Goal: Transaction & Acquisition: Purchase product/service

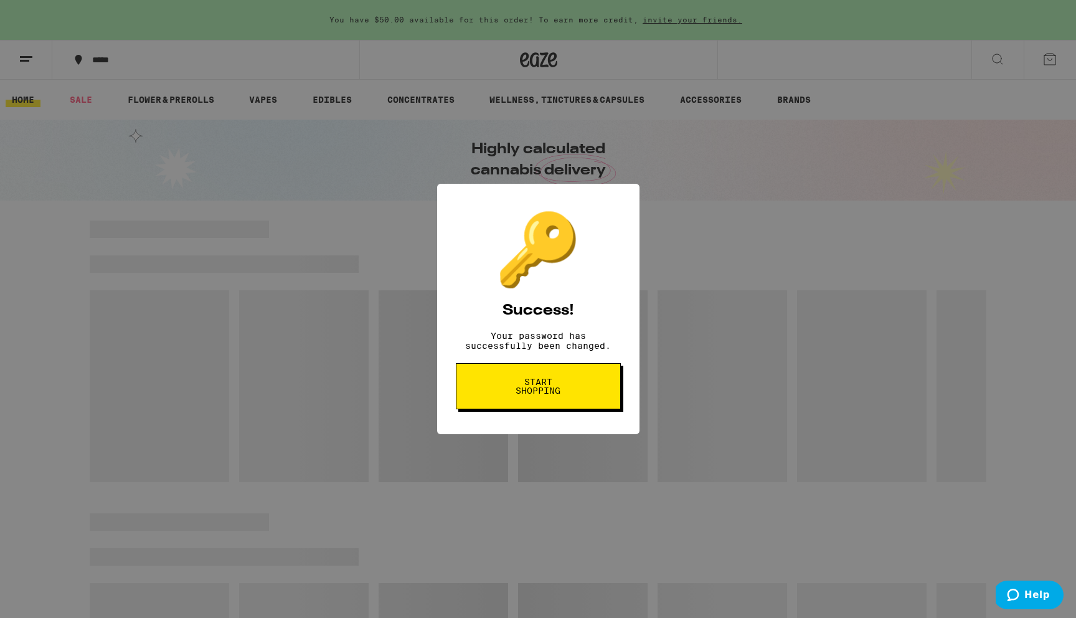
click at [0, 0] on span "Start shopping" at bounding box center [0, 0] width 0 height 0
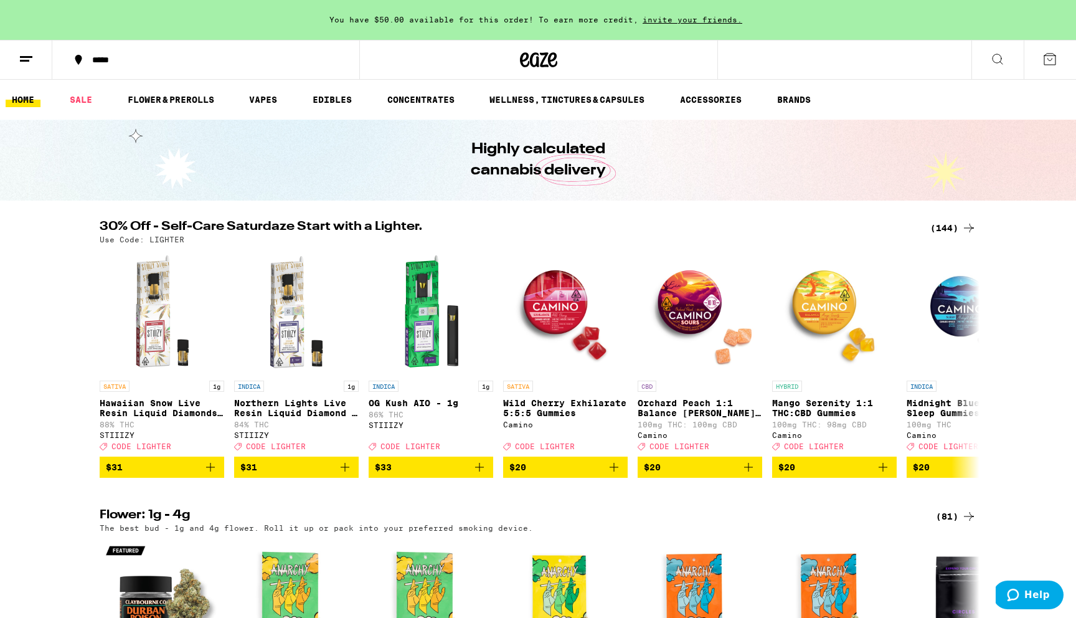
click at [110, 60] on div "*****" at bounding box center [213, 59] width 255 height 9
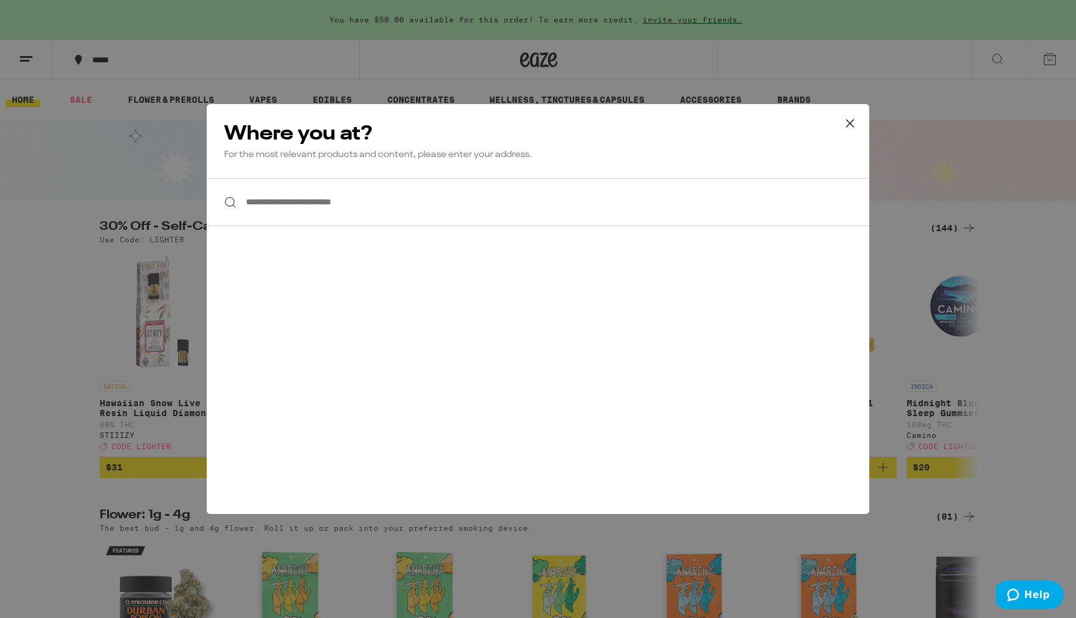
click at [331, 209] on input "**********" at bounding box center [538, 202] width 662 height 48
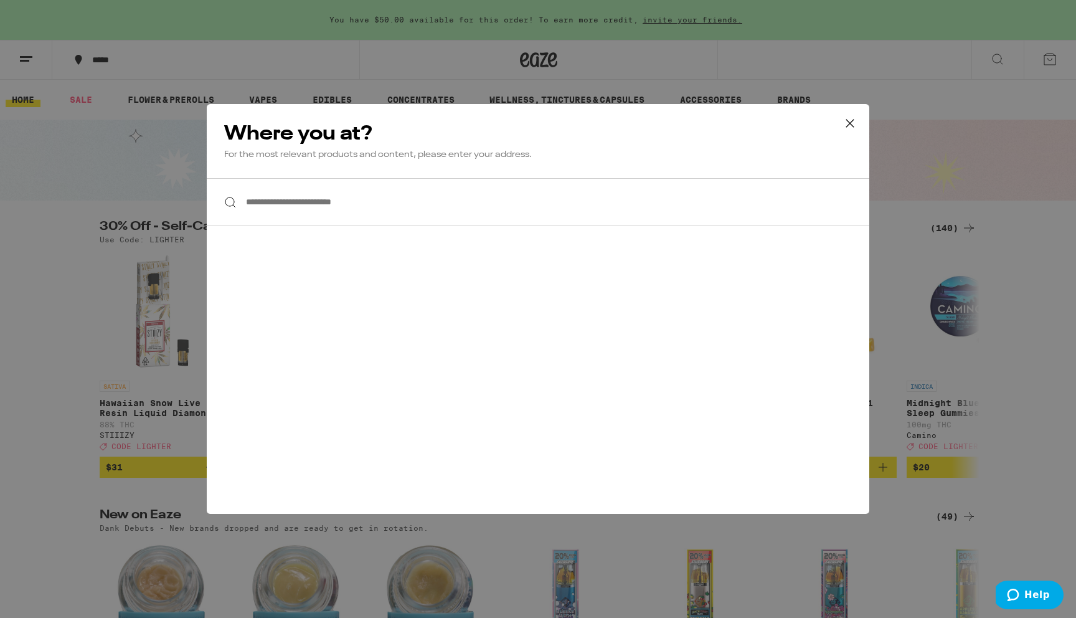
paste input "*****"
type input "*****"
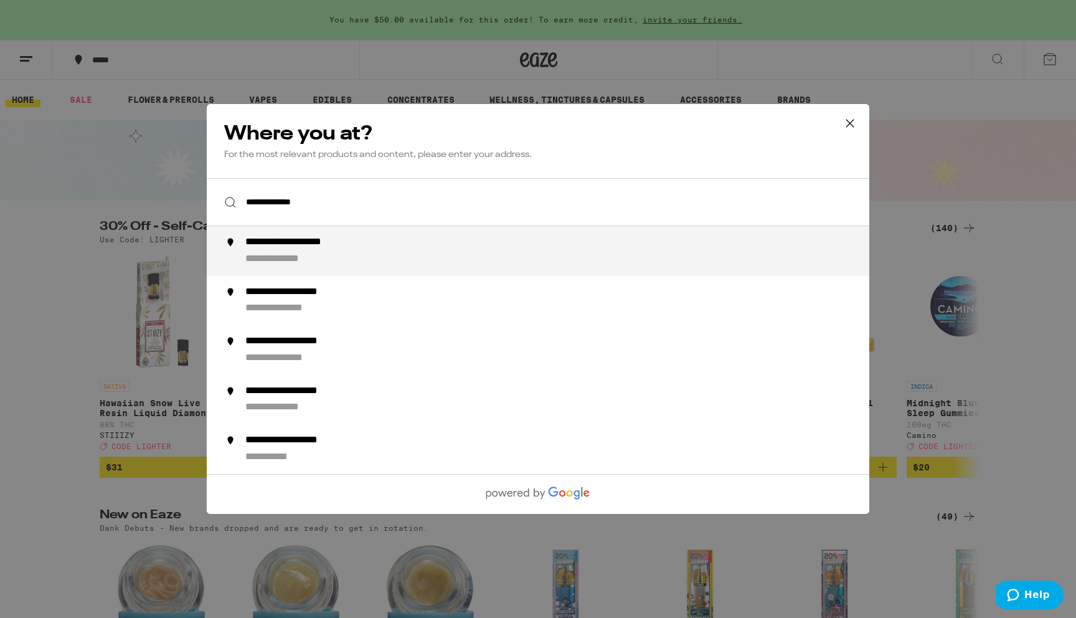
type input "**********"
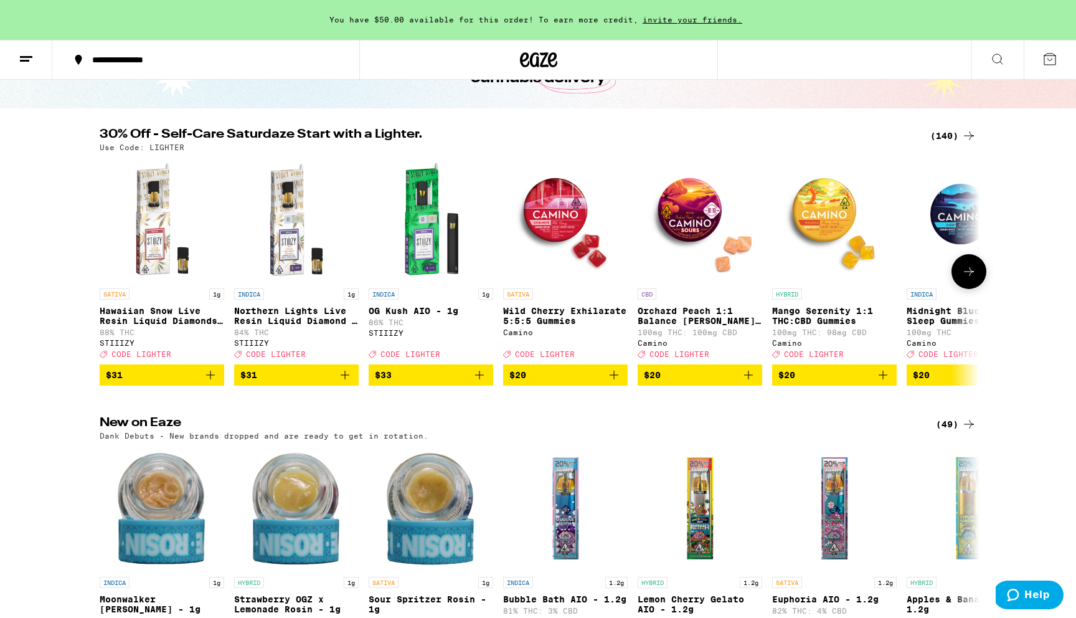
scroll to position [91, 0]
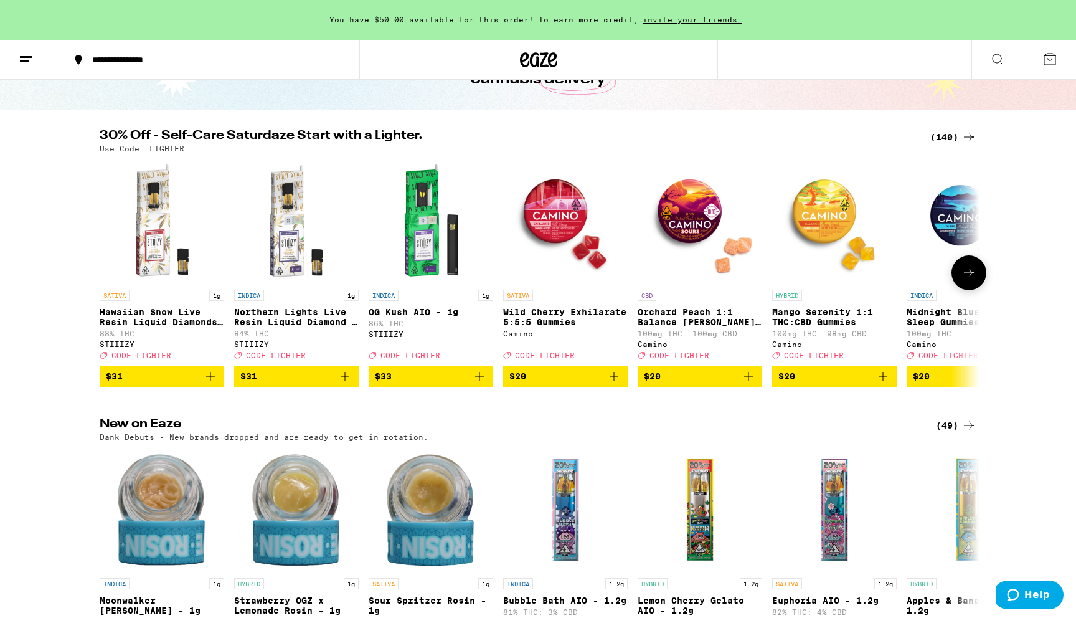
click at [974, 279] on icon at bounding box center [968, 272] width 15 height 15
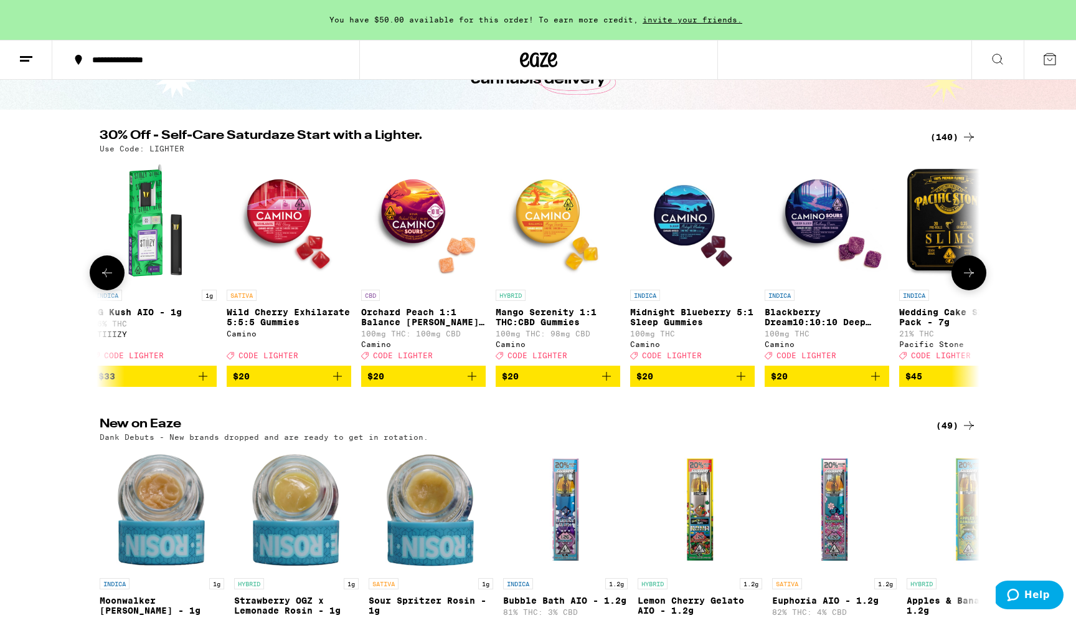
scroll to position [0, 252]
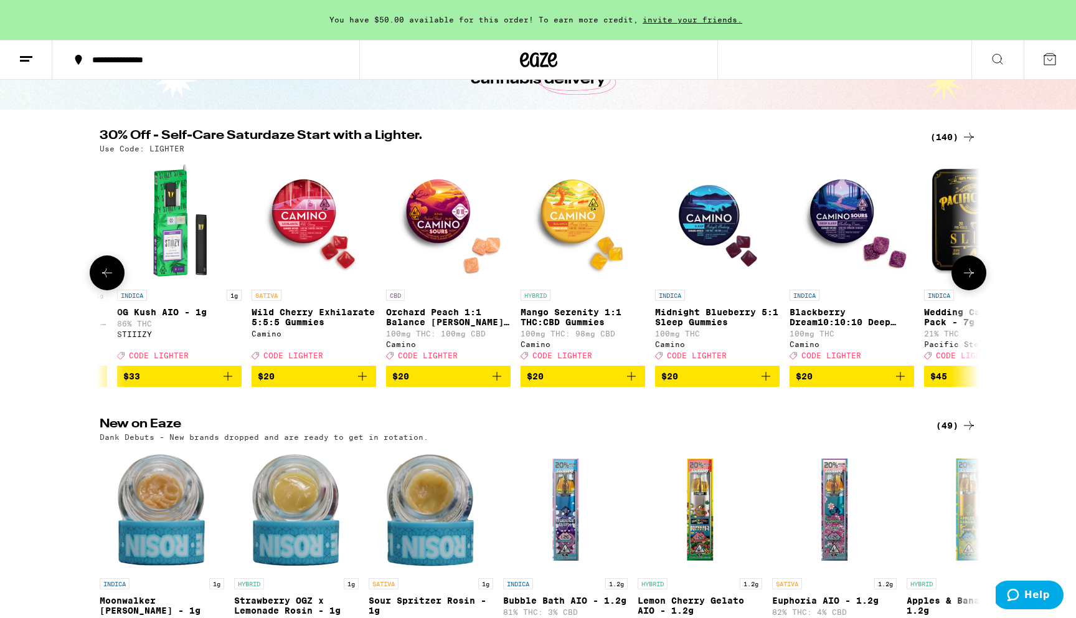
click at [595, 383] on span "$20" at bounding box center [583, 376] width 112 height 15
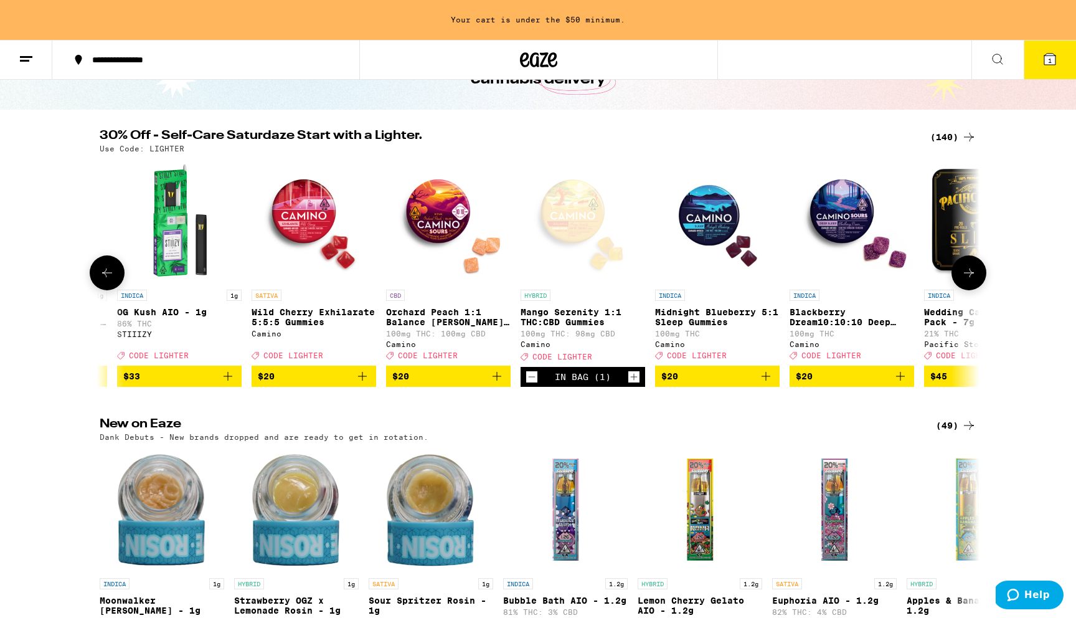
click at [570, 360] on span "CODE LIGHTER" at bounding box center [562, 356] width 60 height 8
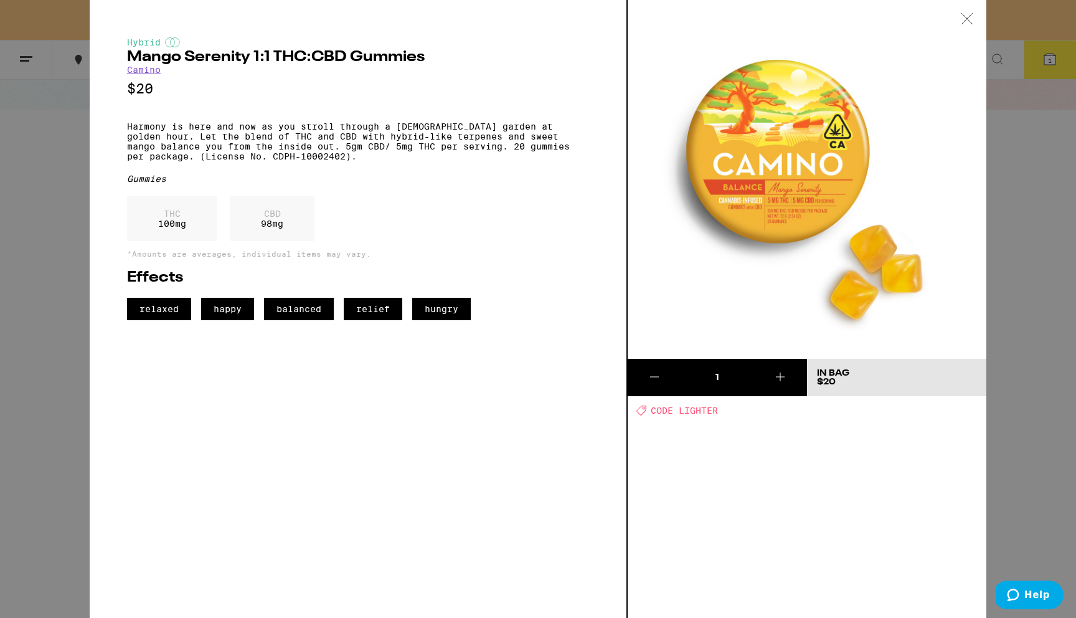
click at [695, 408] on span "CODE LIGHTER" at bounding box center [684, 410] width 67 height 10
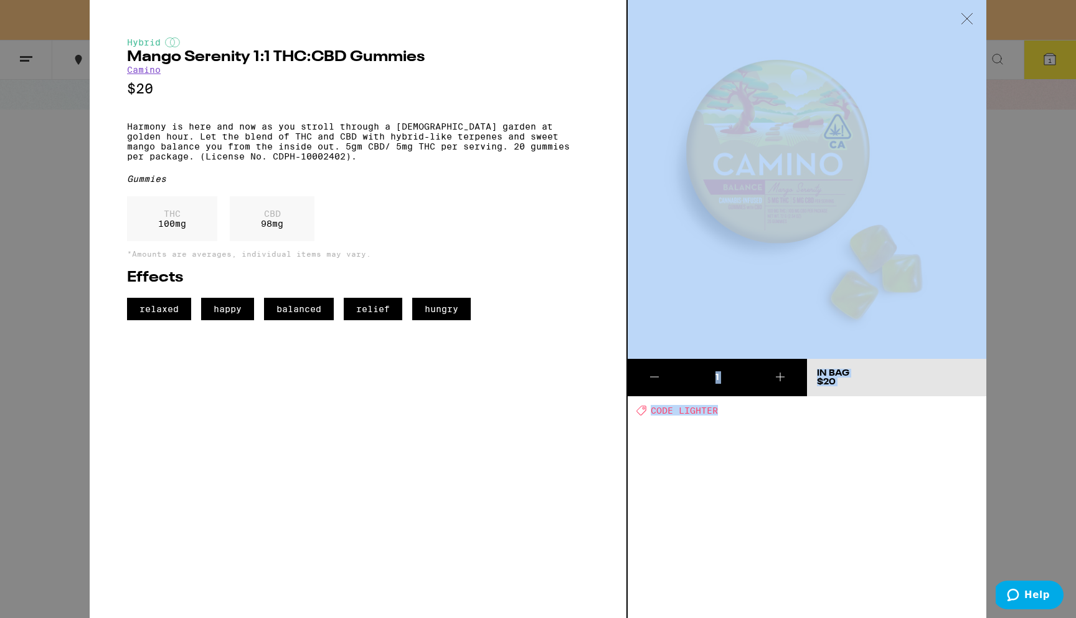
drag, startPoint x: 695, startPoint y: 408, endPoint x: 584, endPoint y: 408, distance: 111.4
click at [584, 408] on div "Hybrid Mango Serenity 1:1 THC:CBD Gummies Camino $20 Harmony is here and now as…" at bounding box center [538, 309] width 896 height 618
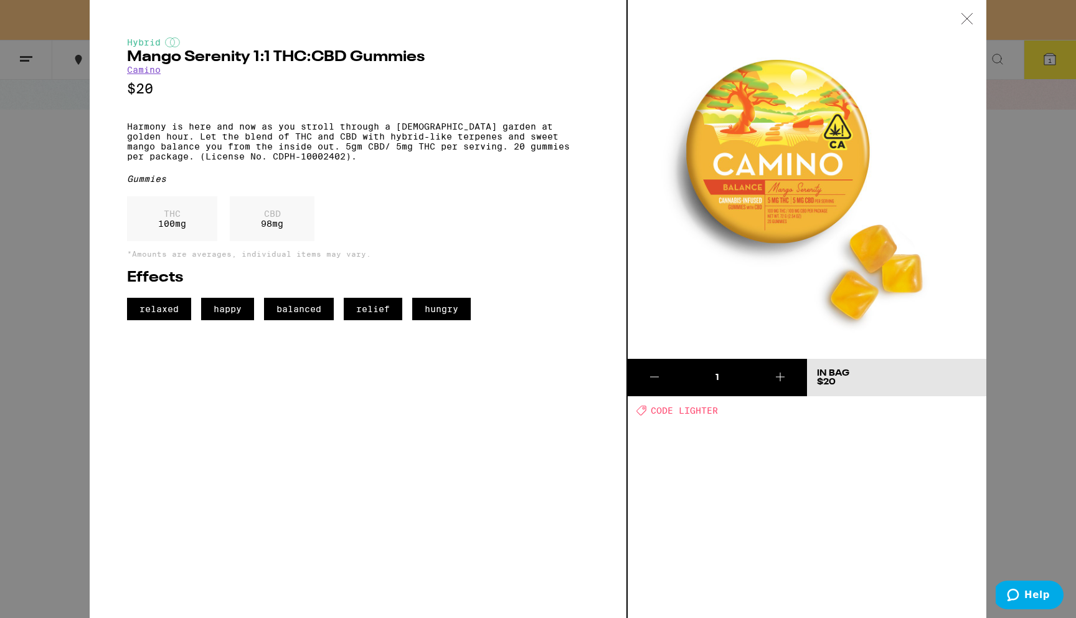
click at [690, 437] on div "1 In Bag $20 Deal Created with Sketch. CODE LIGHTER" at bounding box center [807, 309] width 359 height 618
click at [682, 405] on span "CODE LIGHTER" at bounding box center [684, 410] width 67 height 10
copy span "LIGHTER"
click at [1023, 343] on div "Hybrid Mango Serenity 1:1 THC:CBD Gummies Camino $20 Harmony is here and now as…" at bounding box center [538, 309] width 1076 height 618
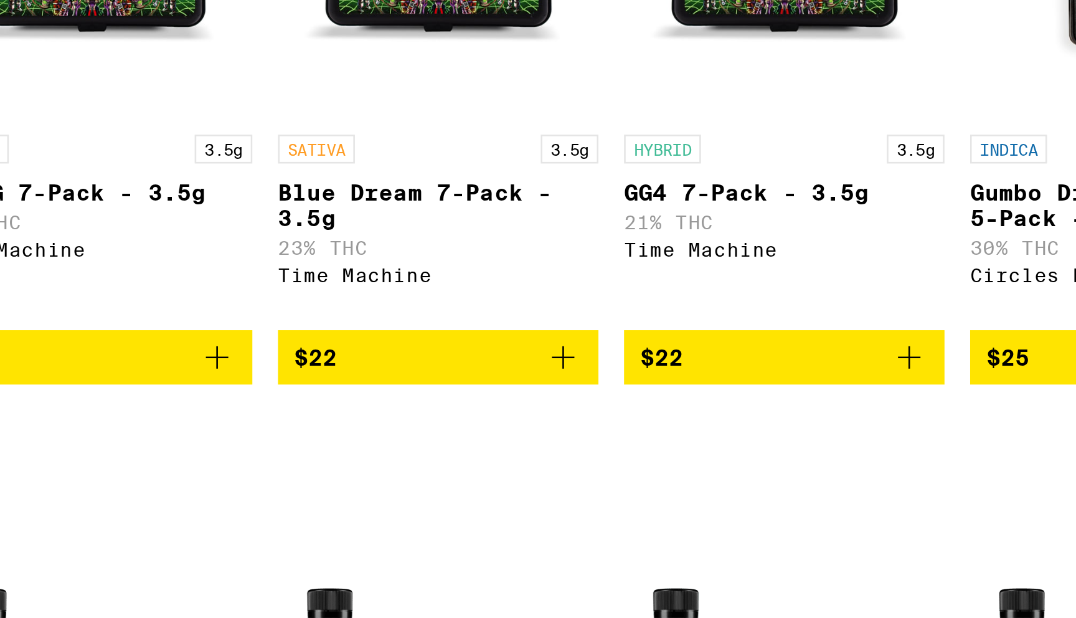
scroll to position [0, 900]
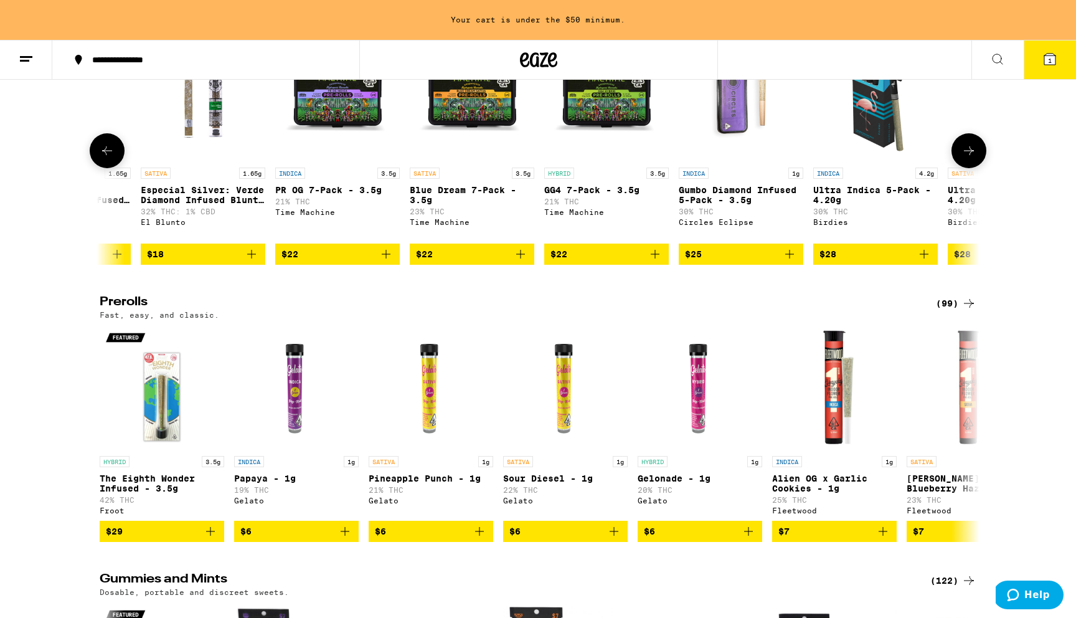
click at [651, 261] on icon "Add to bag" at bounding box center [654, 254] width 15 height 15
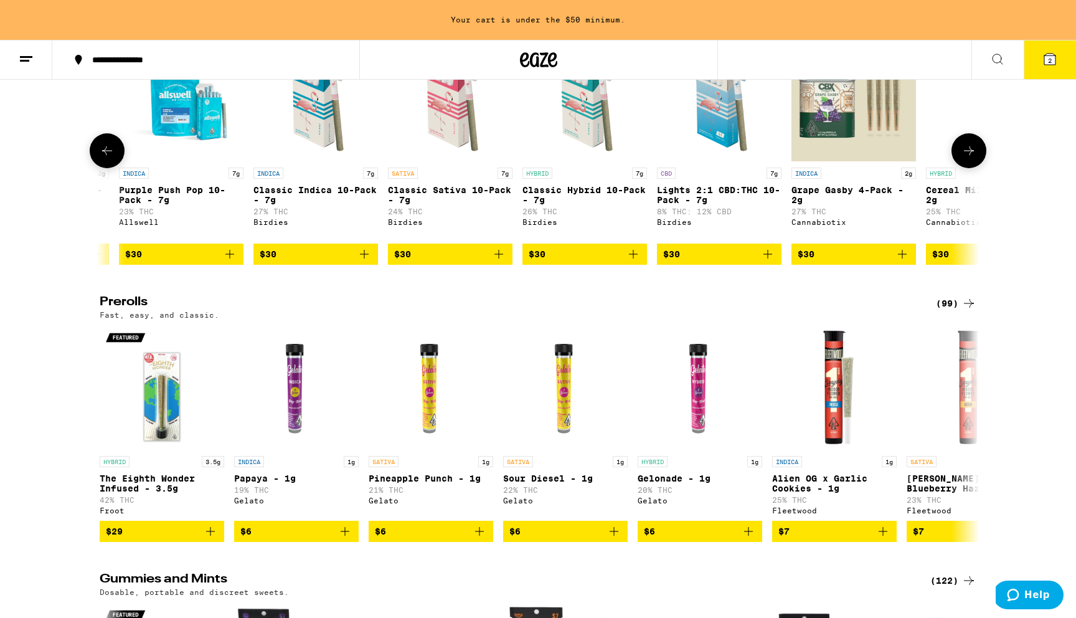
scroll to position [0, 1988]
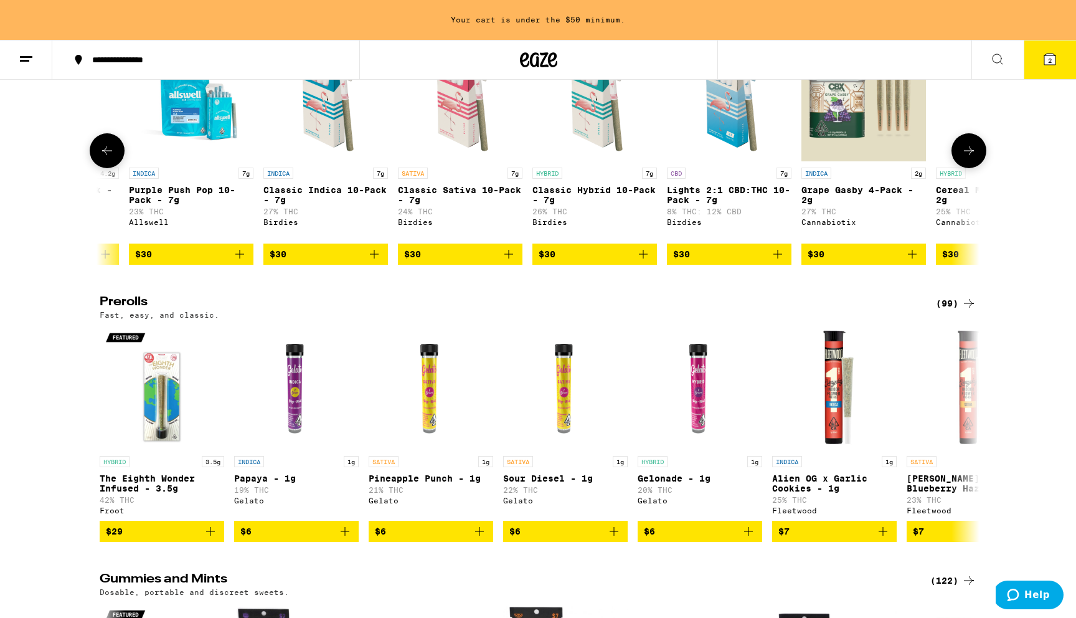
click at [605, 261] on span "$30" at bounding box center [594, 254] width 112 height 15
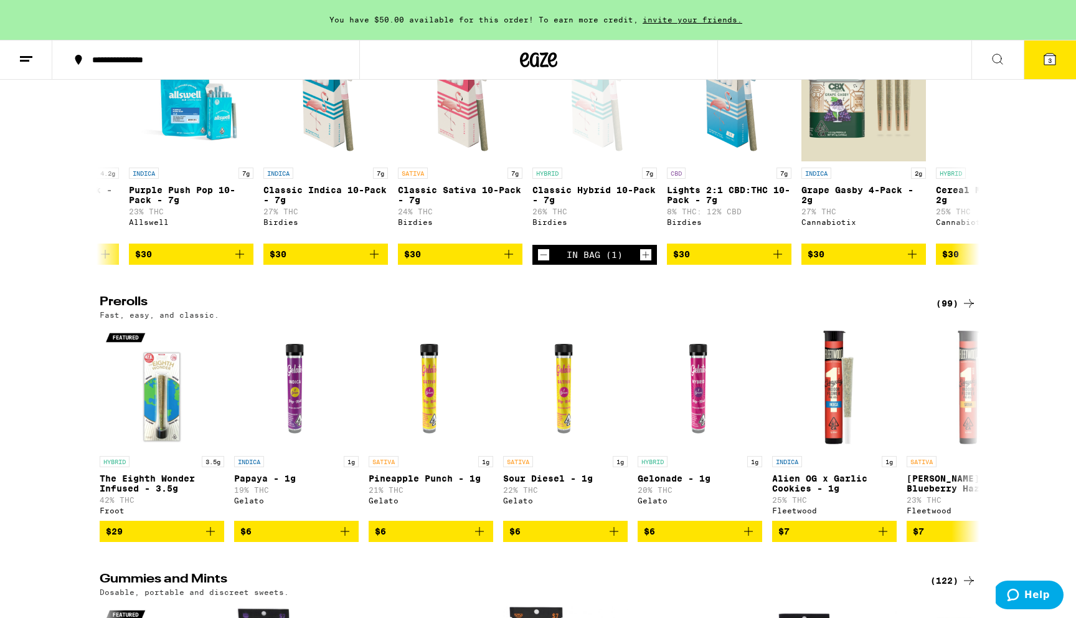
click at [1043, 71] on button "3" at bounding box center [1049, 59] width 52 height 39
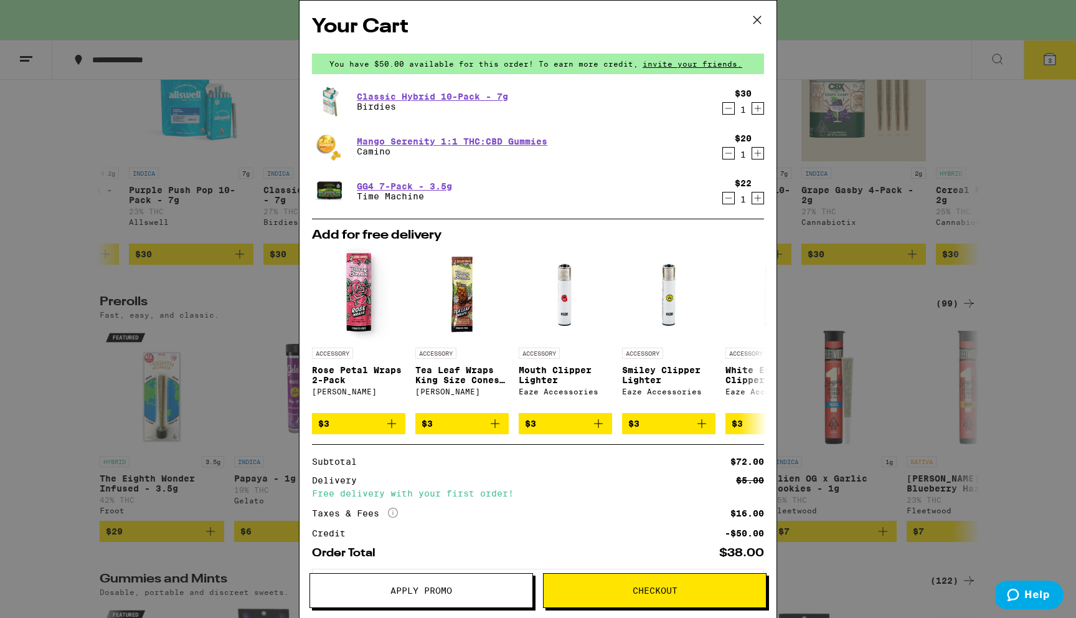
drag, startPoint x: 443, startPoint y: 586, endPoint x: 432, endPoint y: 497, distance: 90.3
click at [432, 497] on div "Your Cart You have $50.00 available for this order! To earn more credit, invite…" at bounding box center [538, 309] width 478 height 618
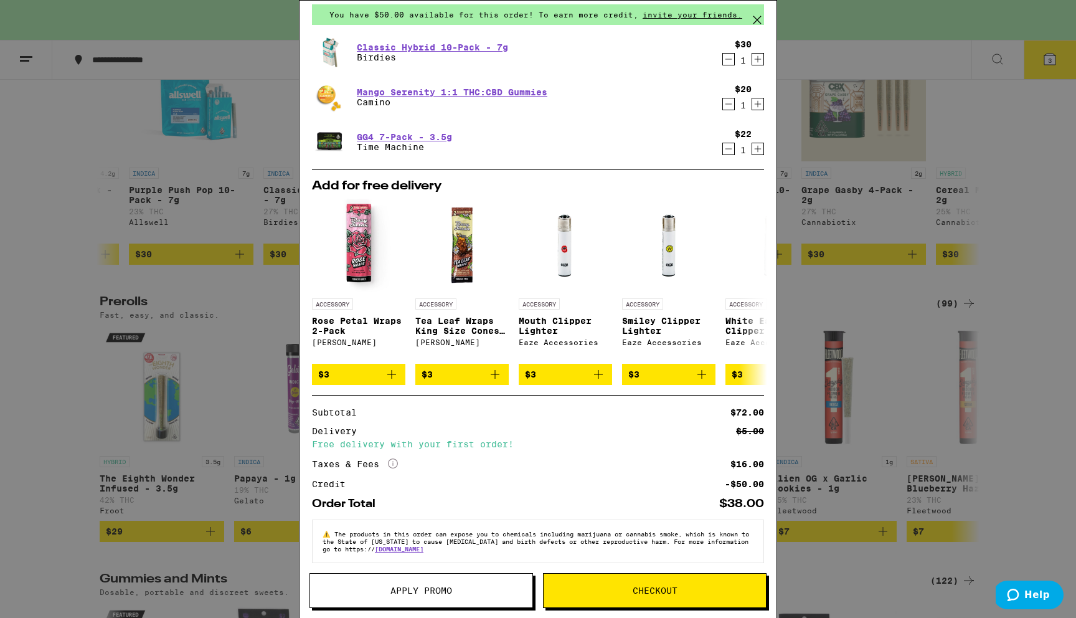
scroll to position [63, 0]
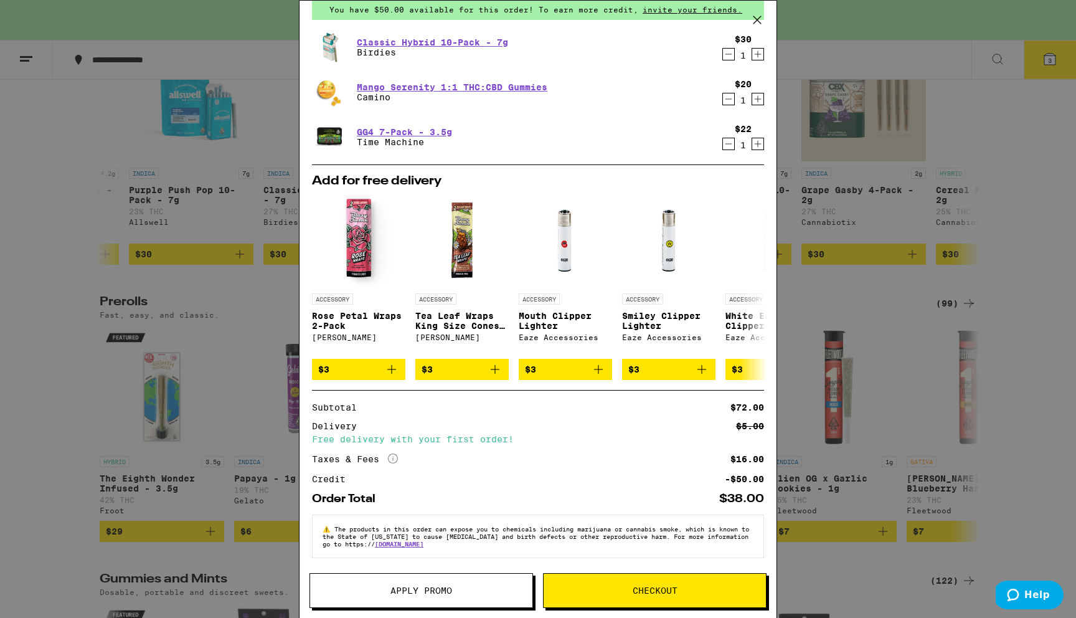
click at [655, 586] on span "Checkout" at bounding box center [654, 590] width 45 height 9
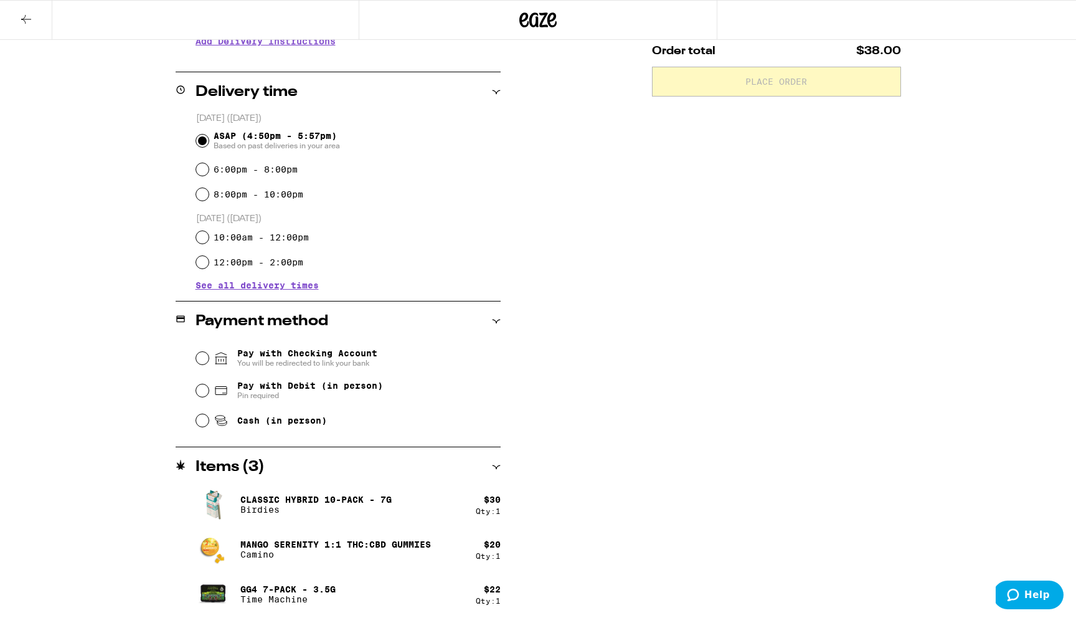
scroll to position [280, 0]
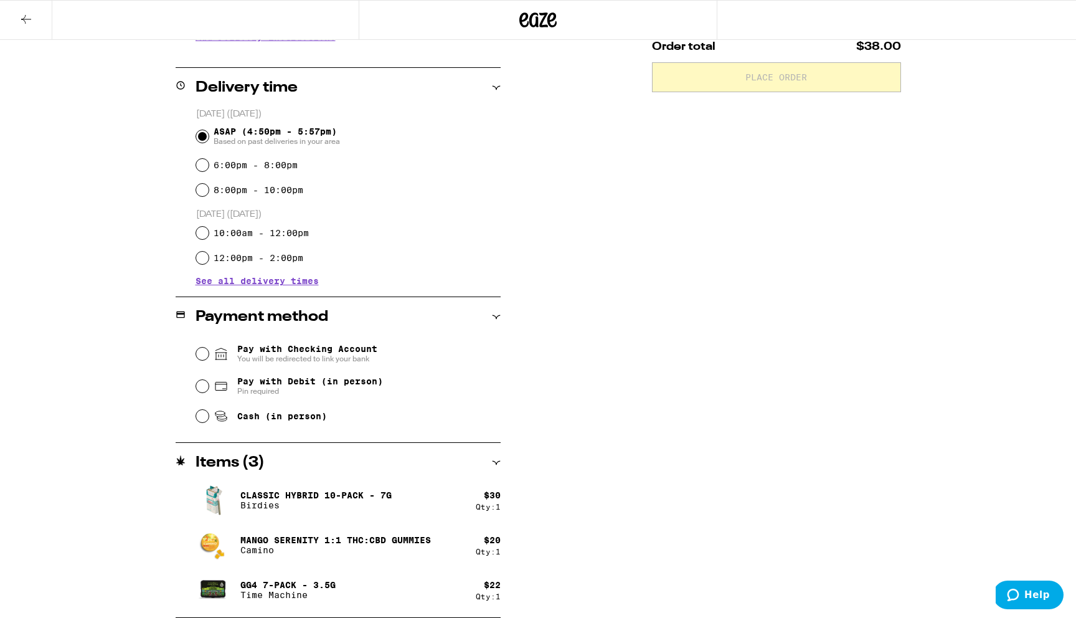
click at [277, 356] on span "You will be redirected to link your bank" at bounding box center [307, 359] width 140 height 10
click at [209, 356] on input "Pay with Checking Account You will be redirected to link your bank" at bounding box center [202, 353] width 12 height 12
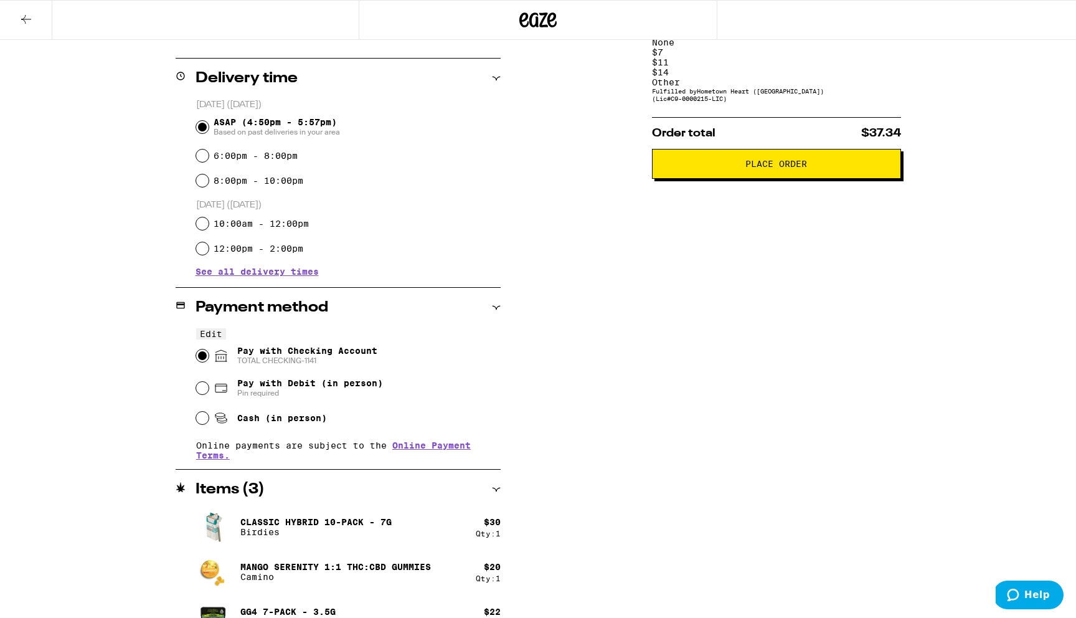
click at [794, 149] on button "Place Order" at bounding box center [776, 164] width 249 height 30
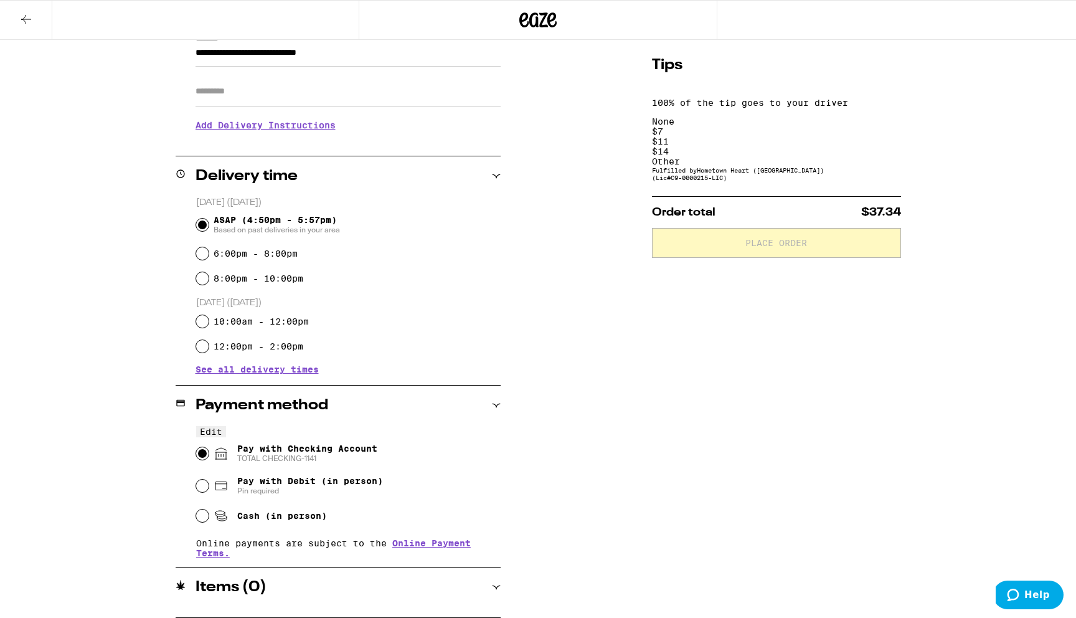
scroll to position [0, 0]
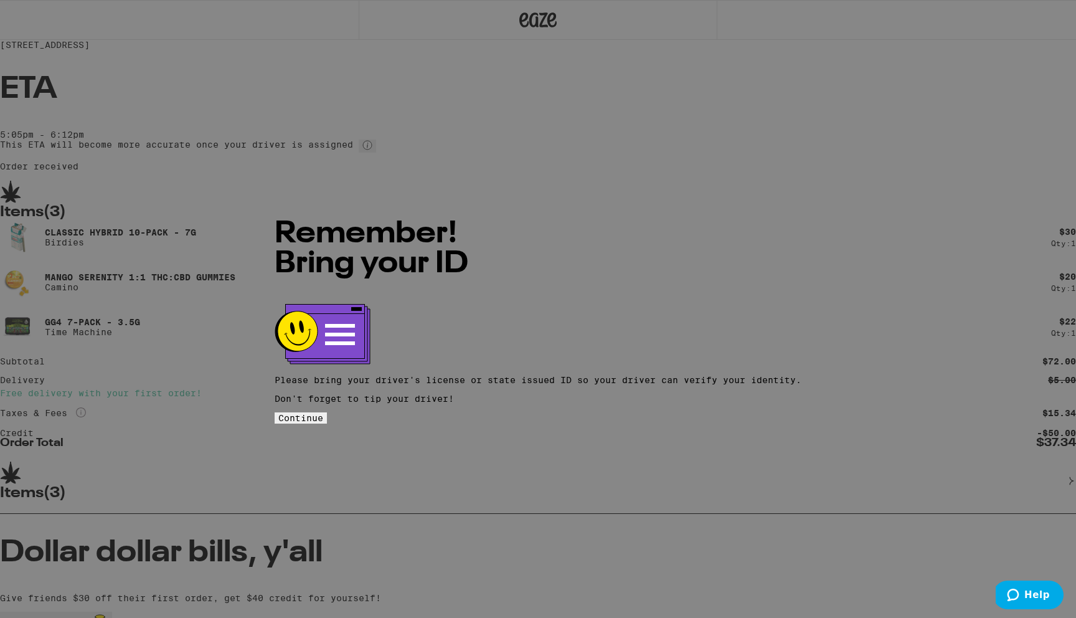
click at [323, 413] on span "Continue" at bounding box center [300, 418] width 45 height 10
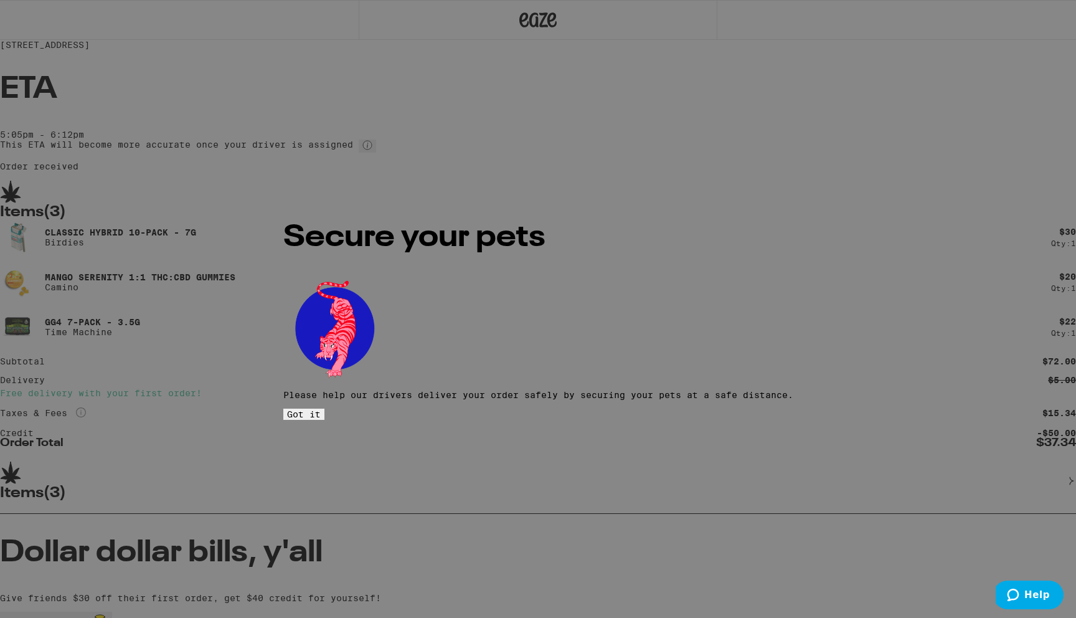
click at [321, 409] on span "Got it" at bounding box center [304, 414] width 34 height 10
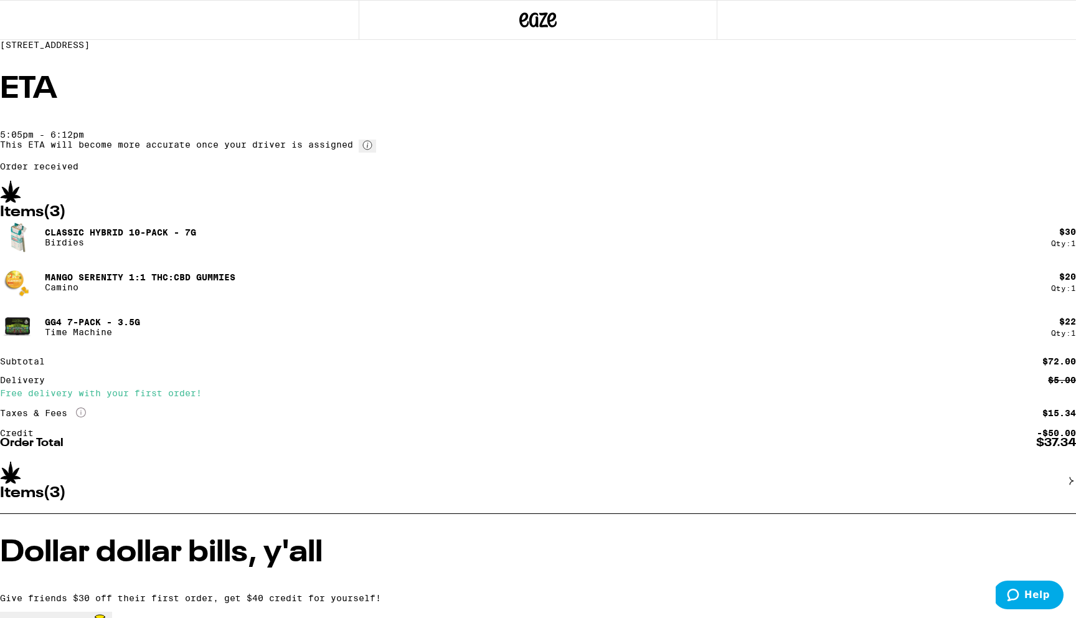
click at [794, 171] on div "ETA 5:05pm - 6:12pm This ETA will become more accurate once your driver is assi…" at bounding box center [538, 123] width 1076 height 96
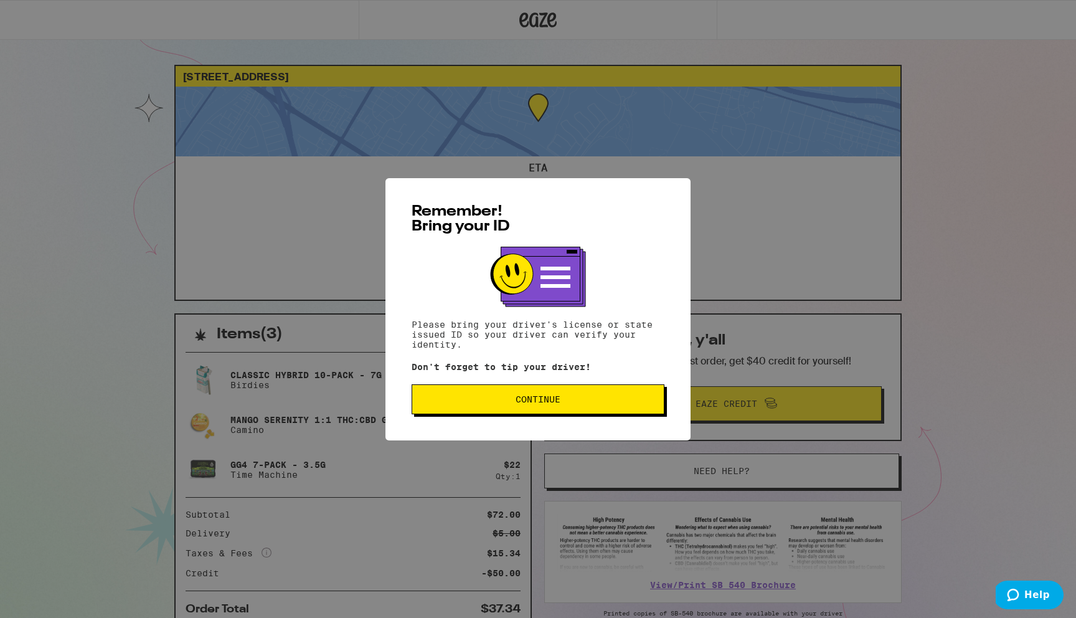
click at [578, 403] on span "Continue" at bounding box center [538, 399] width 232 height 9
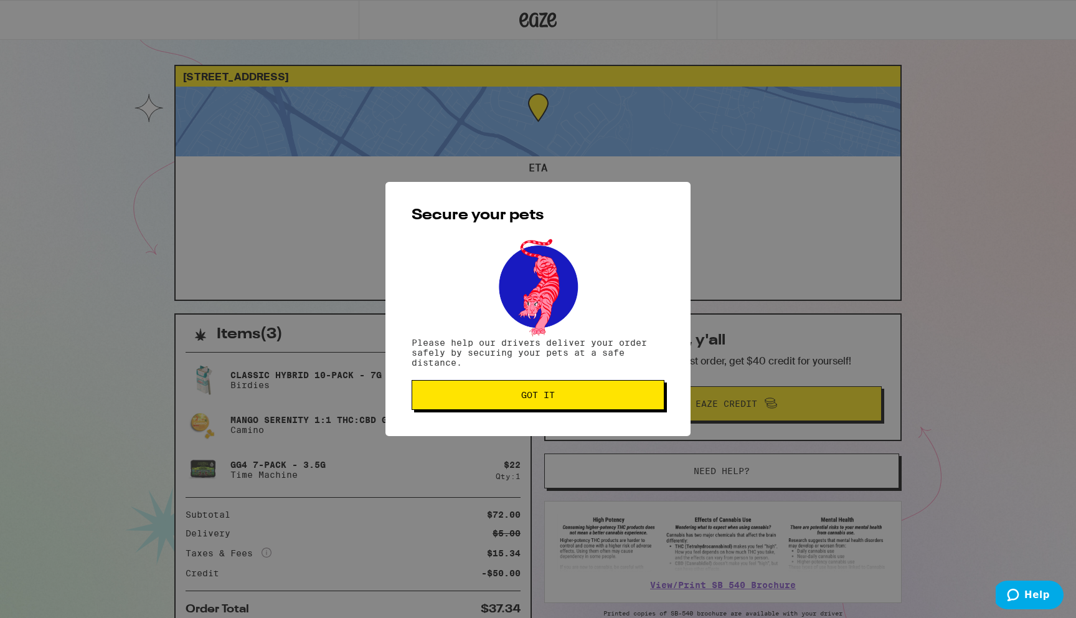
click at [625, 396] on span "Got it" at bounding box center [538, 394] width 232 height 9
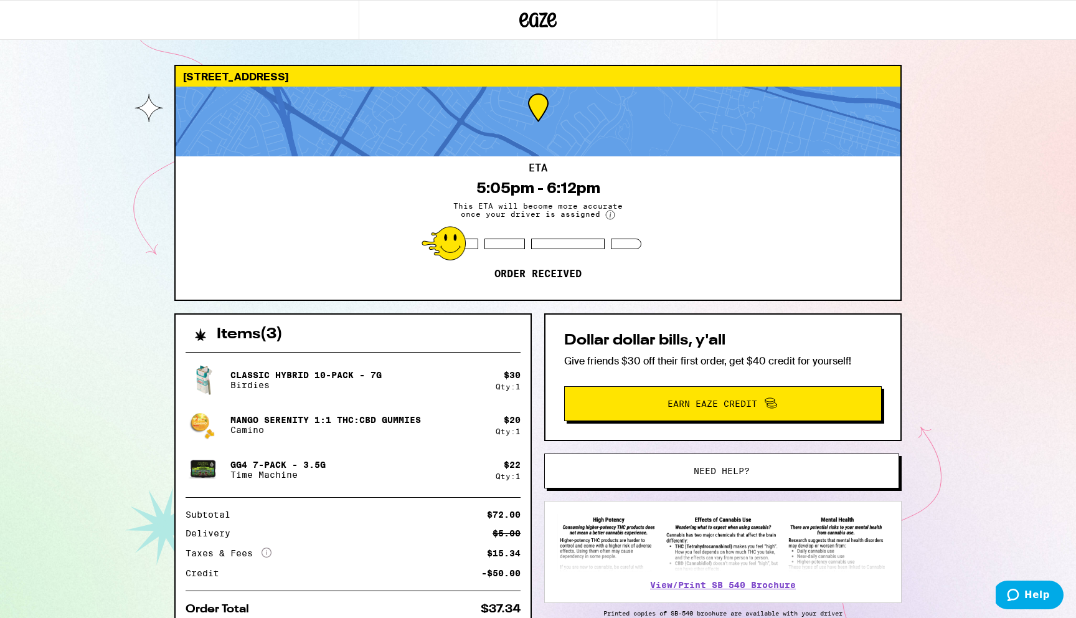
click at [941, 215] on div "35035 Begonia St Union City 94587 ETA 5:05pm - 6:12pm This ETA will become more…" at bounding box center [538, 339] width 1076 height 679
